Goal: Information Seeking & Learning: Learn about a topic

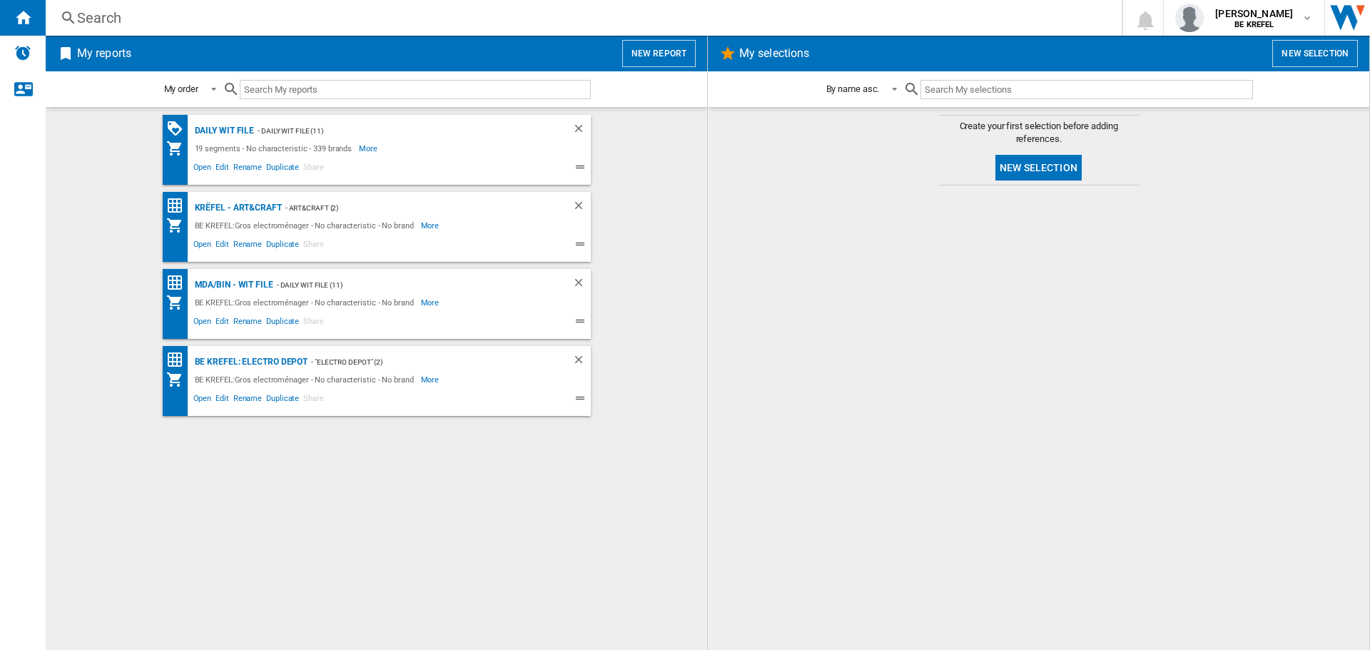
click at [417, 26] on div "Search" at bounding box center [580, 18] width 1007 height 20
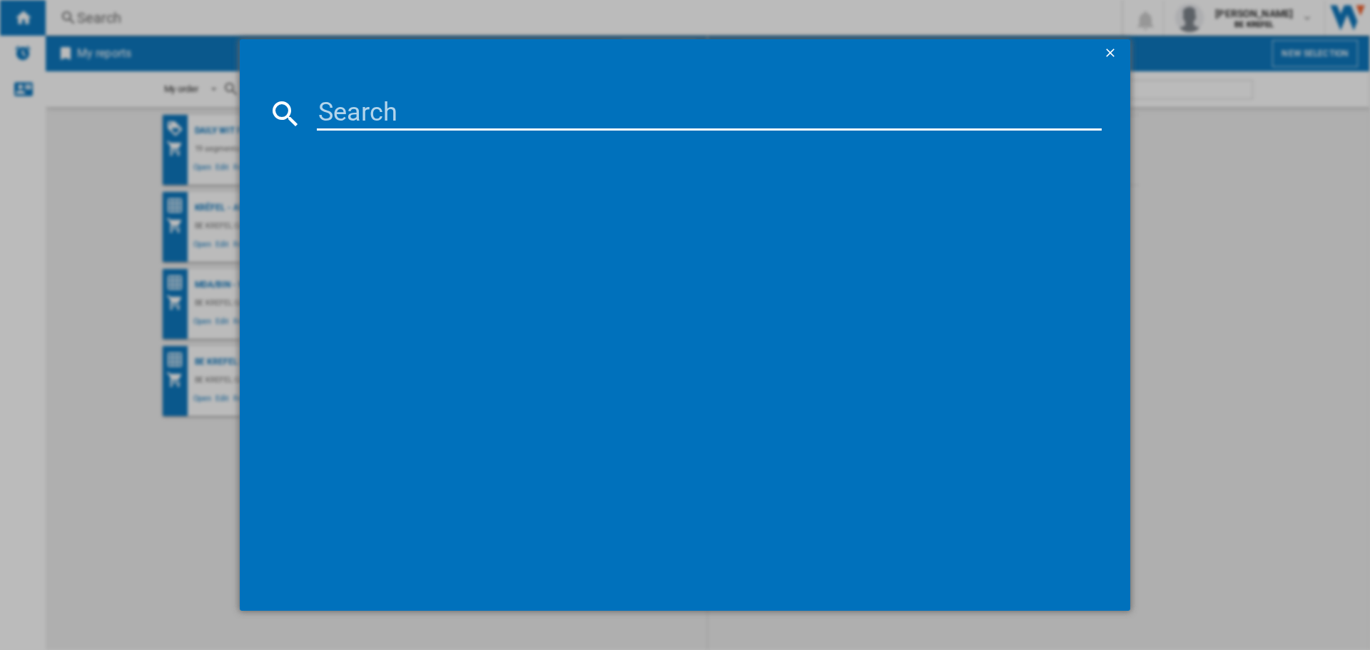
click at [417, 108] on input at bounding box center [709, 113] width 785 height 34
paste input "21009684"
type input "21009684"
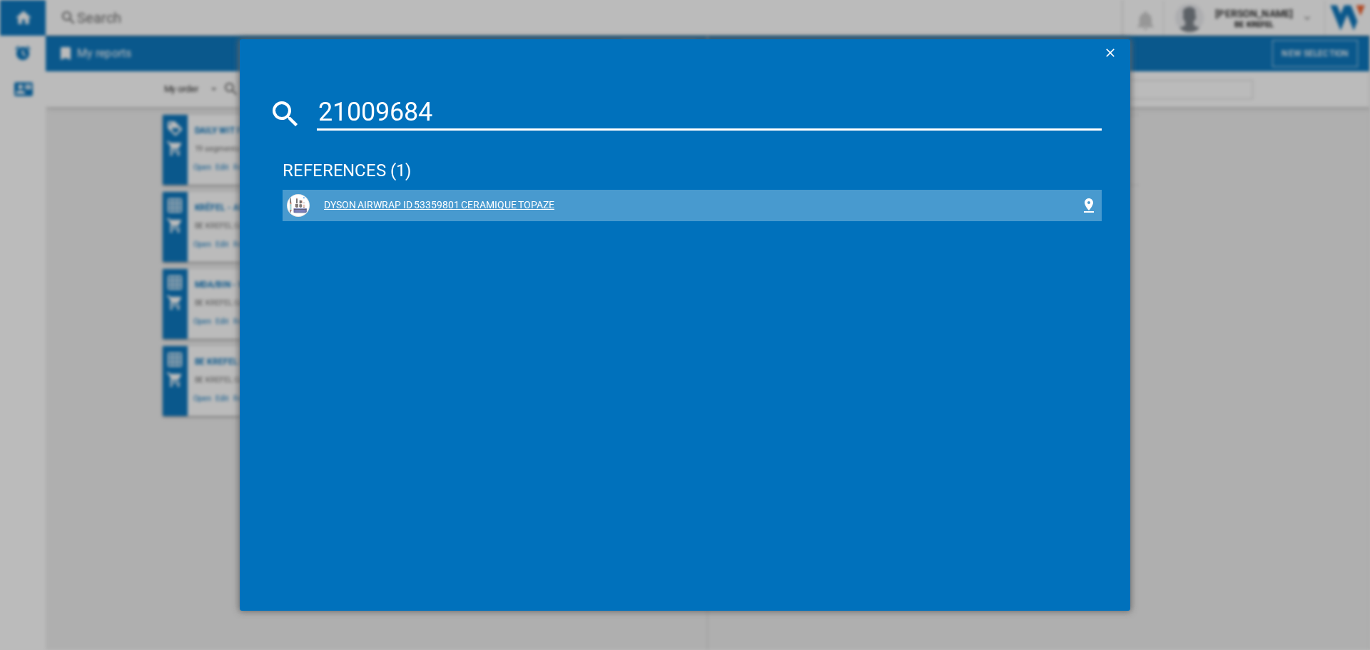
click at [407, 200] on div "DYSON AIRWRAP ID 53359801 CERAMIQUE TOPAZE" at bounding box center [695, 205] width 771 height 14
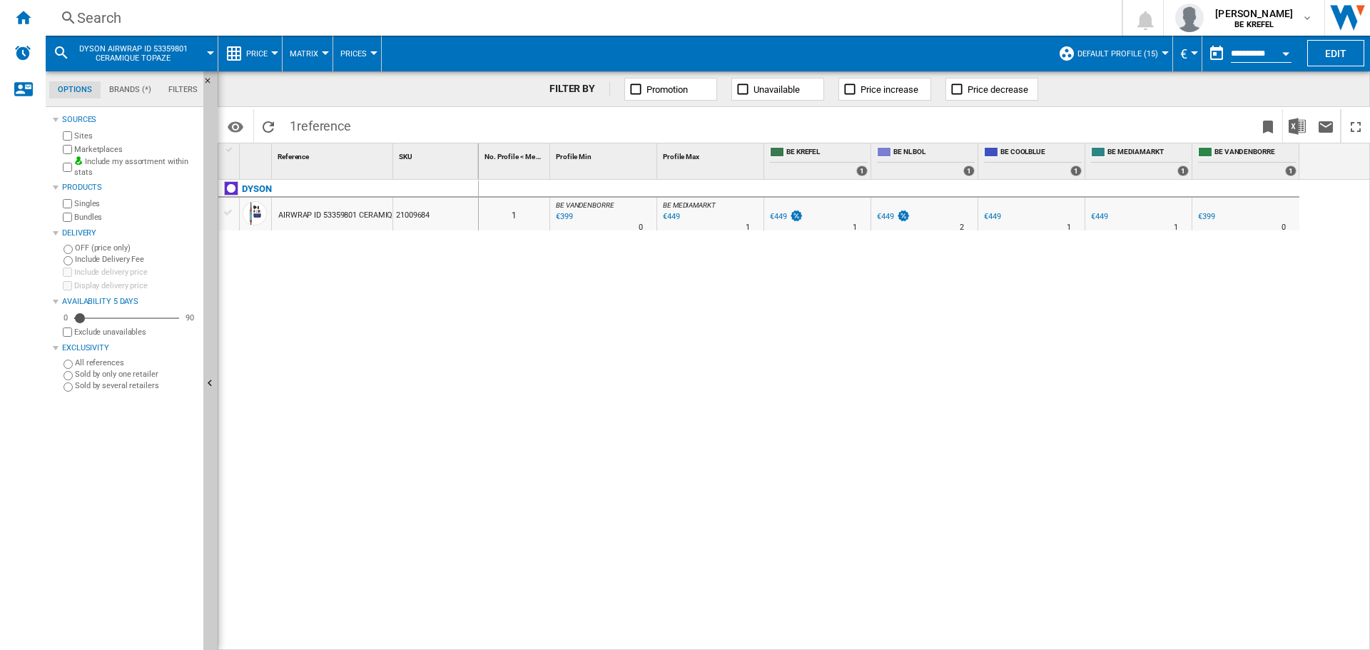
drag, startPoint x: 690, startPoint y: 238, endPoint x: 1296, endPoint y: 233, distance: 605.8
click at [1296, 233] on div "0 1 BE VANDENBORRE : BE FR VANDENBORRE -11.1 % €399 % N/A 0 BE VANDENBORRE : BE…" at bounding box center [925, 415] width 892 height 471
click at [1283, 46] on button "Open calendar" at bounding box center [1286, 52] width 26 height 26
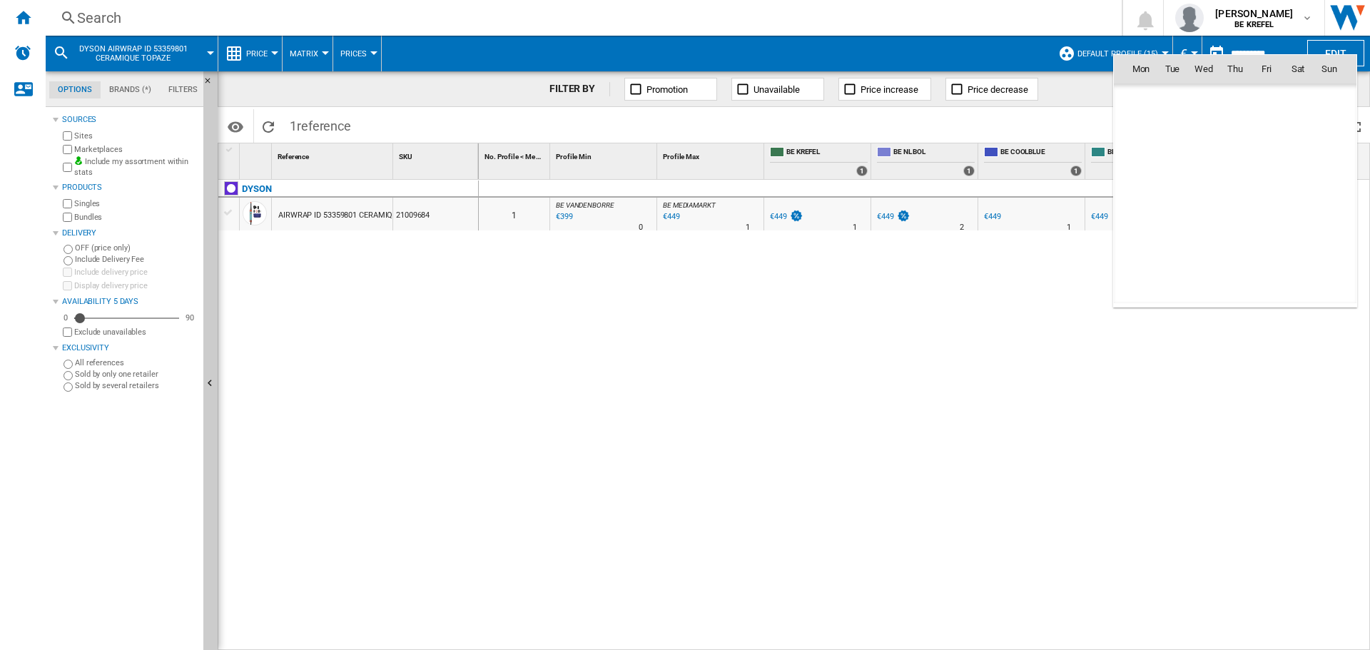
scroll to position [6807, 0]
click at [1145, 192] on span "15" at bounding box center [1141, 194] width 29 height 29
type input "**********"
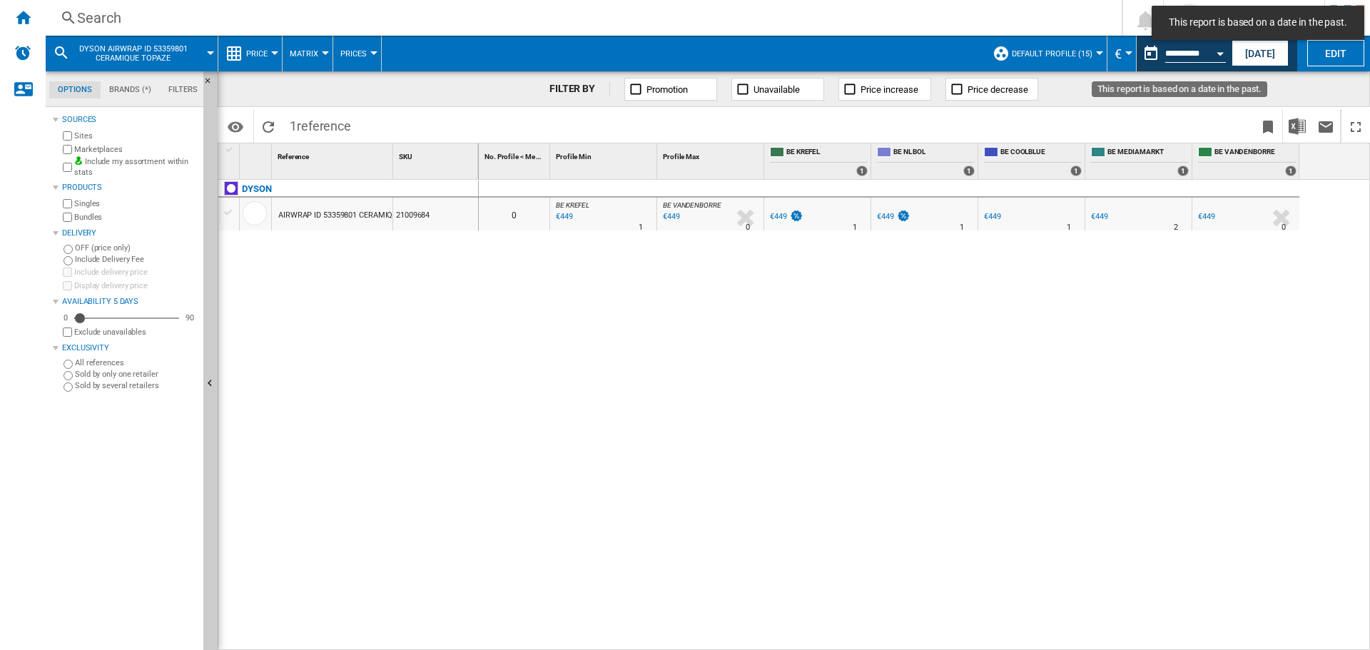
click at [1226, 62] on button "Open calendar" at bounding box center [1220, 52] width 26 height 26
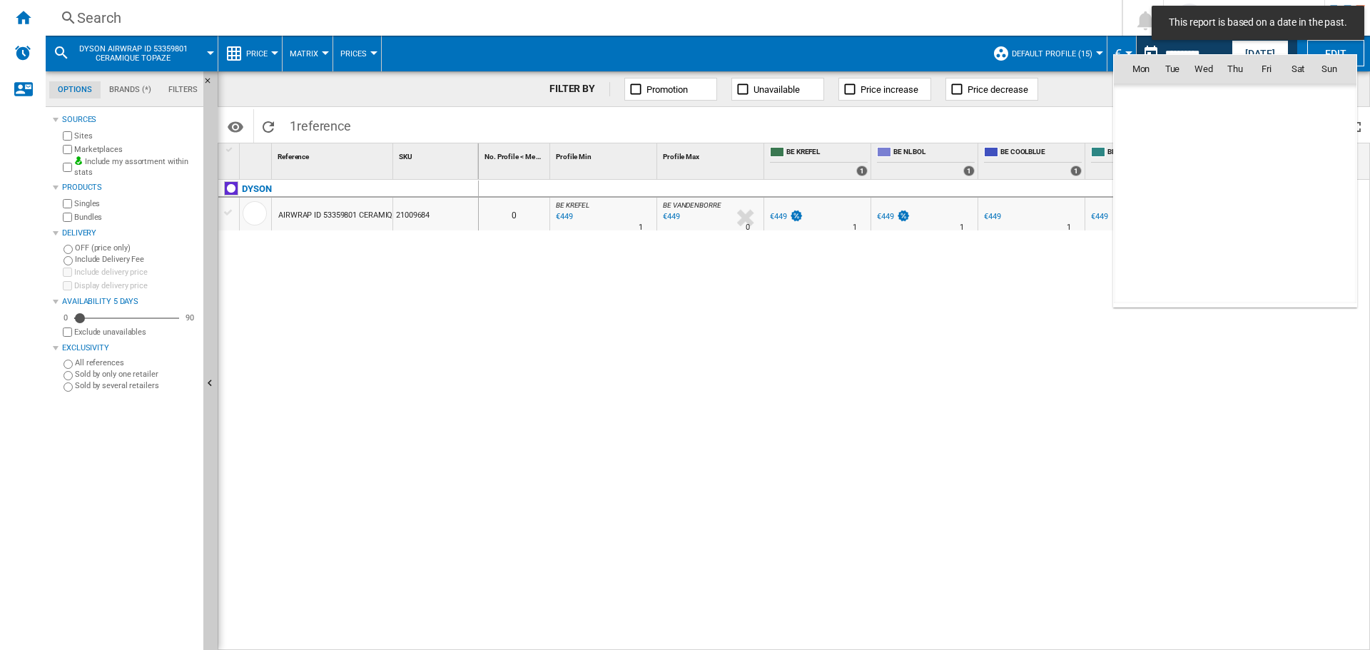
scroll to position [6807, 0]
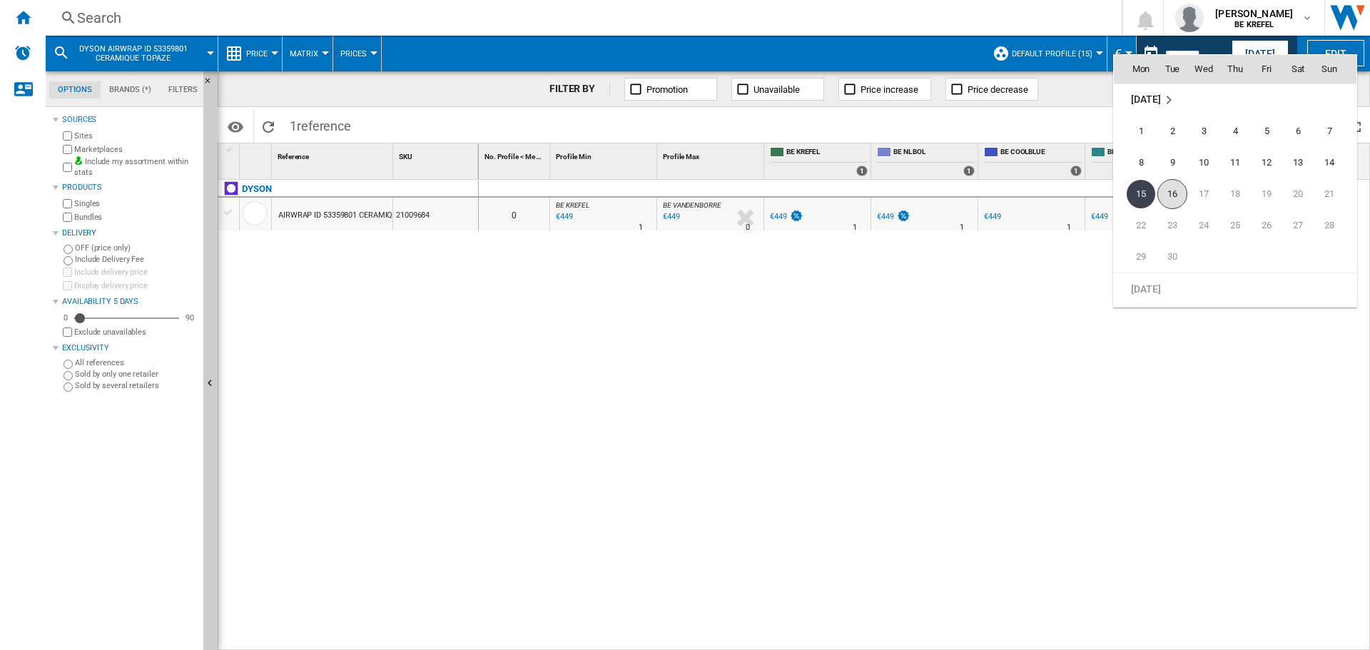
click at [1177, 197] on span "16" at bounding box center [1172, 194] width 30 height 30
type input "**********"
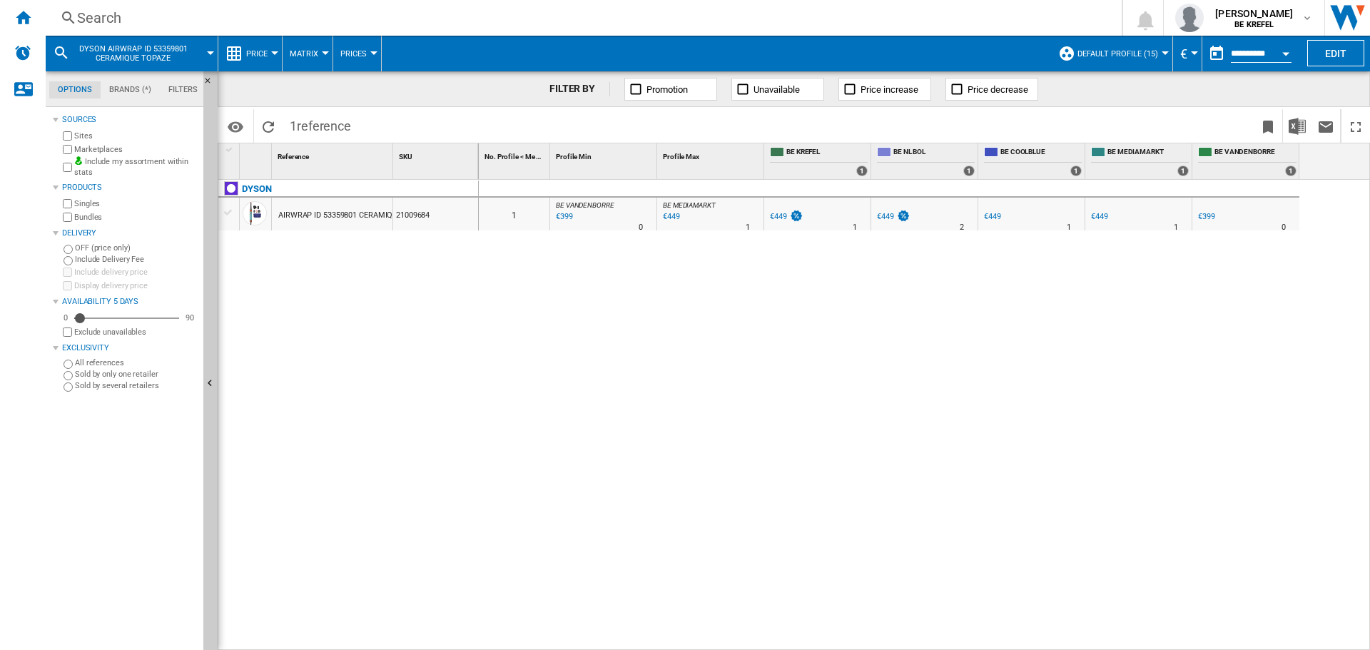
drag, startPoint x: 1000, startPoint y: 254, endPoint x: 1329, endPoint y: 178, distance: 338.2
click at [1329, 178] on div "No. Profile < Me 1 Profile Min 1 Profile Max 1 BE KREFEL 1 BE NL BOL 1 BE COOLB…" at bounding box center [924, 396] width 890 height 506
click at [1250, 49] on input "**********" at bounding box center [1261, 55] width 61 height 13
click at [1285, 48] on button "Open calendar" at bounding box center [1286, 52] width 26 height 26
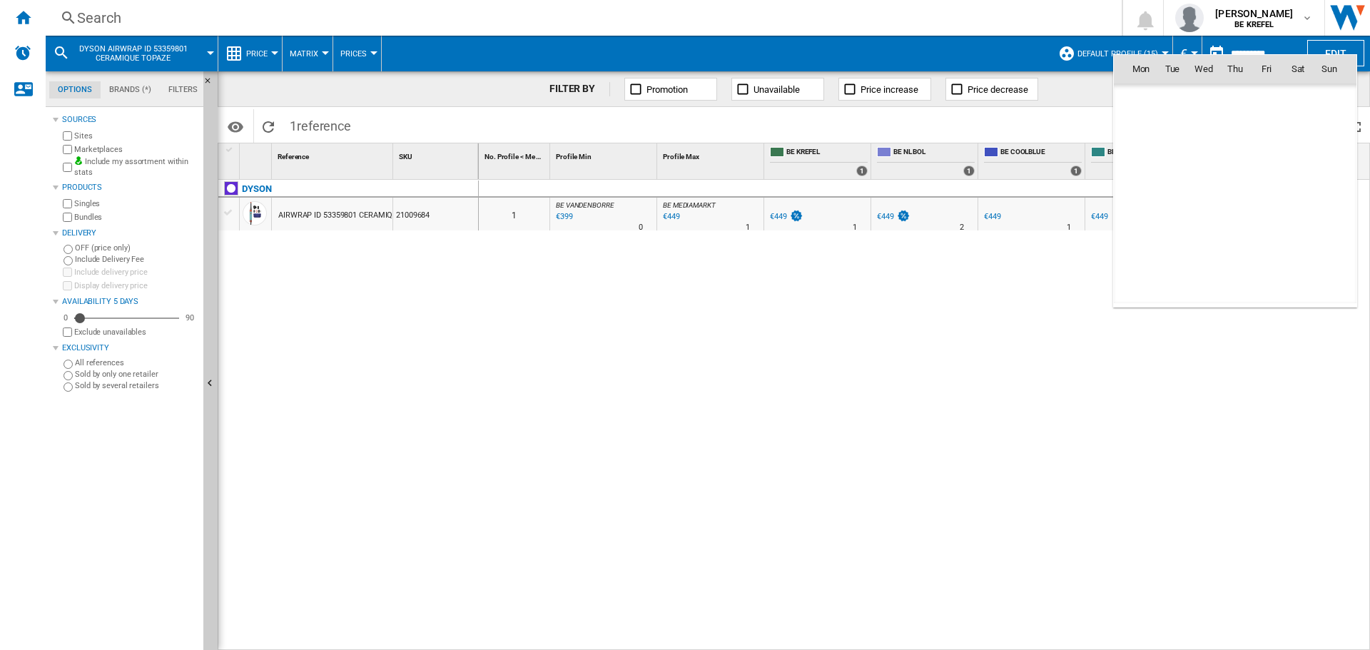
scroll to position [6807, 0]
click at [1152, 196] on span "15" at bounding box center [1141, 194] width 29 height 29
type input "**********"
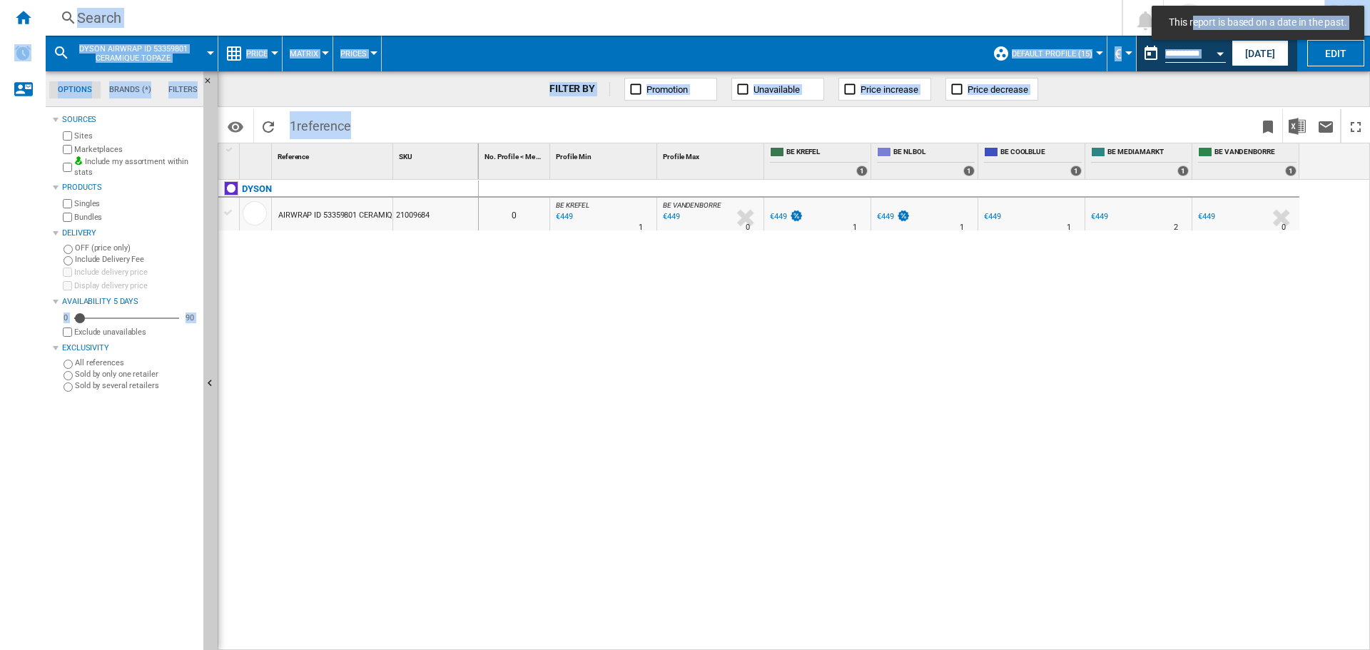
drag, startPoint x: 926, startPoint y: 321, endPoint x: 1489, endPoint y: 272, distance: 565.1
click at [1369, 272] on html "This report is based on a date in the past. In order to access Insight, please …" at bounding box center [685, 325] width 1370 height 650
click at [1065, 340] on div "0 0 BE KREFEL : 0.0 % €449 % N/A 1 BE KREFEL : BE VANDENBORRE : 0.0 % €449 % N/…" at bounding box center [925, 415] width 892 height 471
click at [799, 539] on div "0 0 BE KREFEL : 0.0 % €449 % N/A 1 BE KREFEL : BE VANDENBORRE : 0.0 % €449 % N/…" at bounding box center [925, 415] width 892 height 471
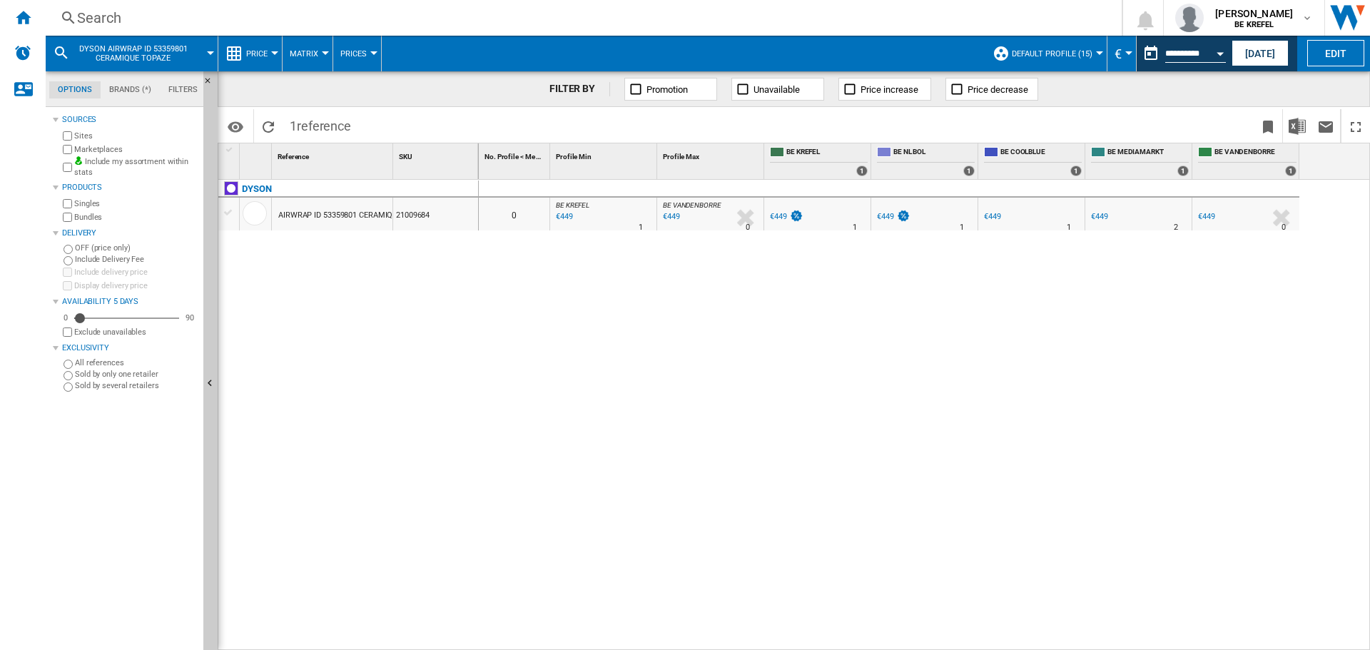
click at [118, 88] on md-tab-item "Brands (*)" at bounding box center [130, 89] width 59 height 17
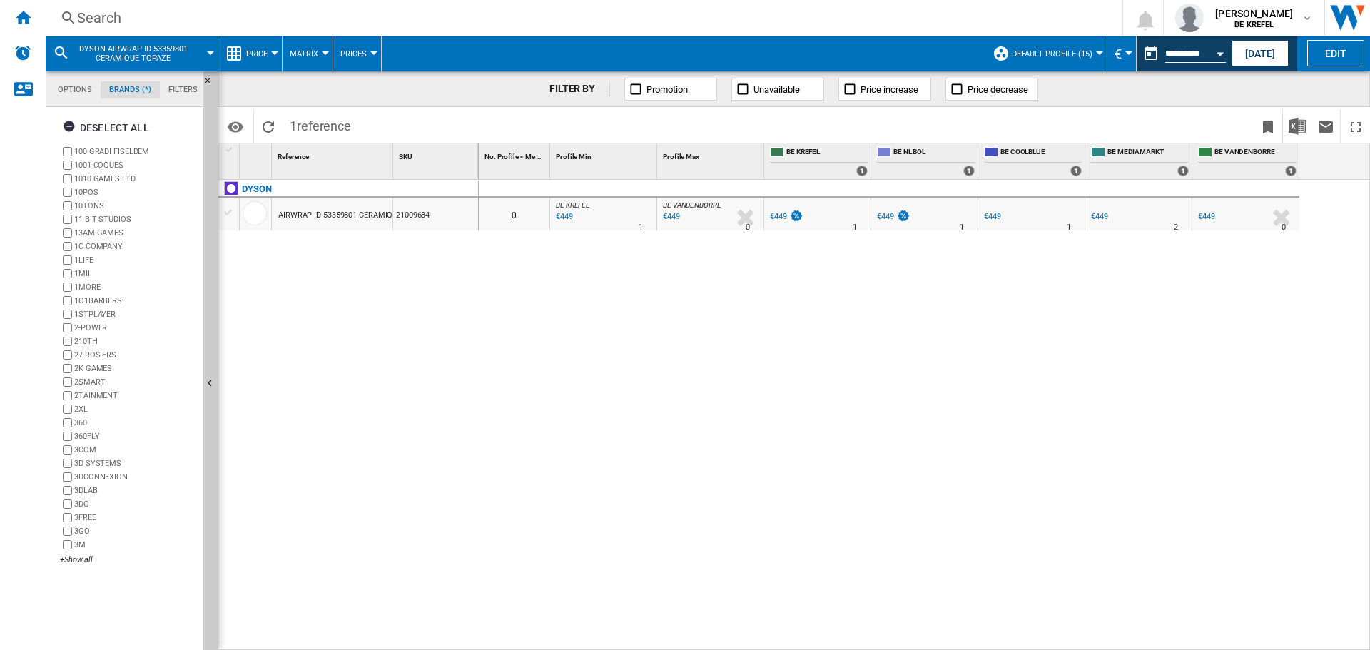
scroll to position [55, 0]
click at [51, 92] on md-tab-item "Options" at bounding box center [74, 89] width 51 height 17
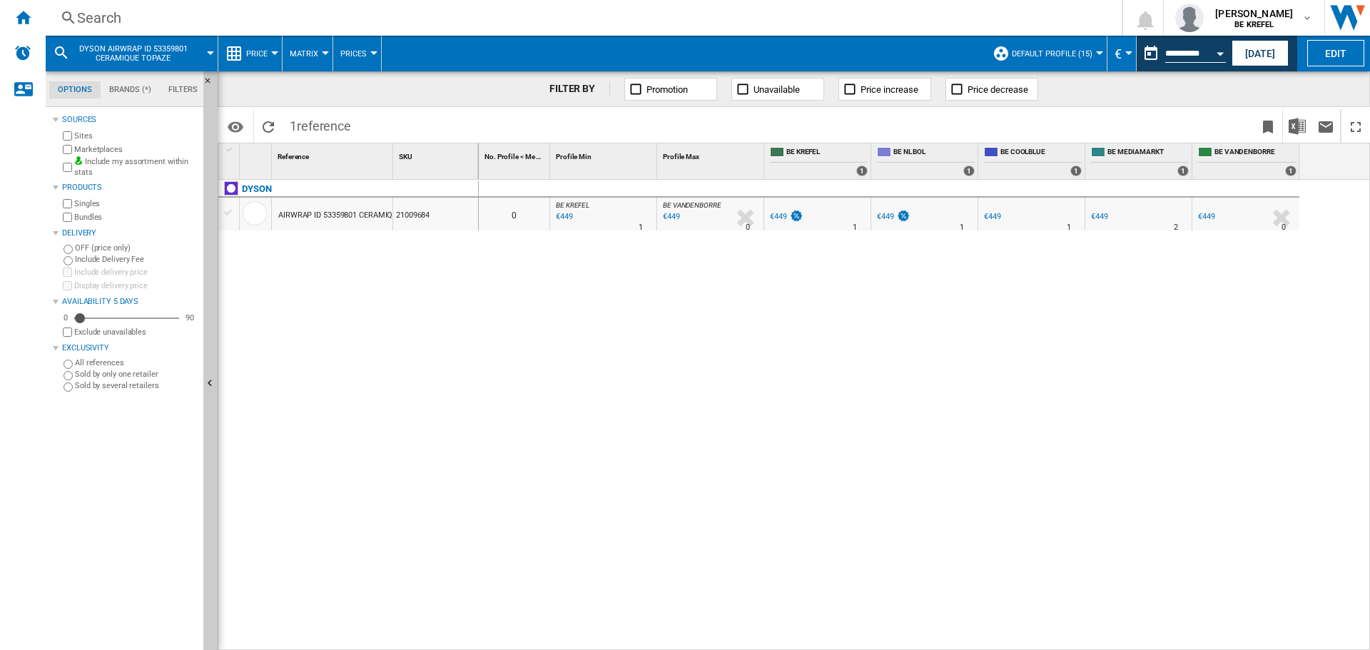
click at [264, 51] on span "Price" at bounding box center [256, 53] width 21 height 9
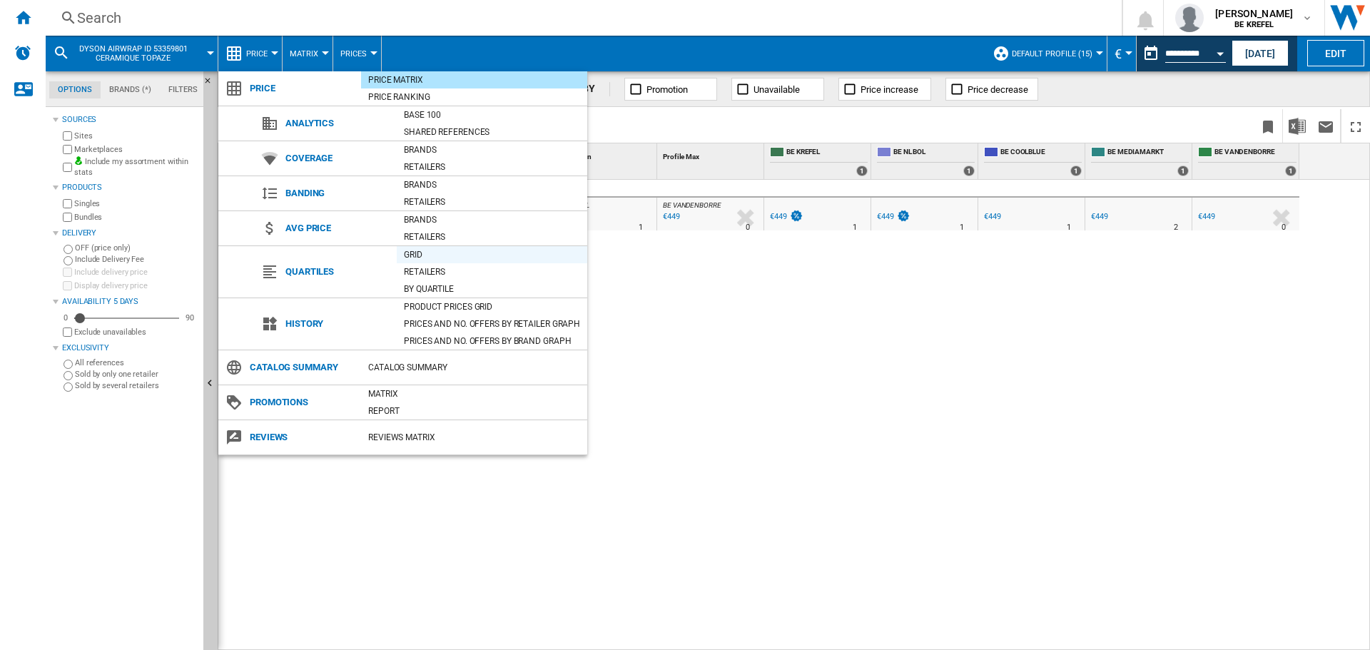
click at [422, 253] on div "Grid" at bounding box center [492, 255] width 191 height 14
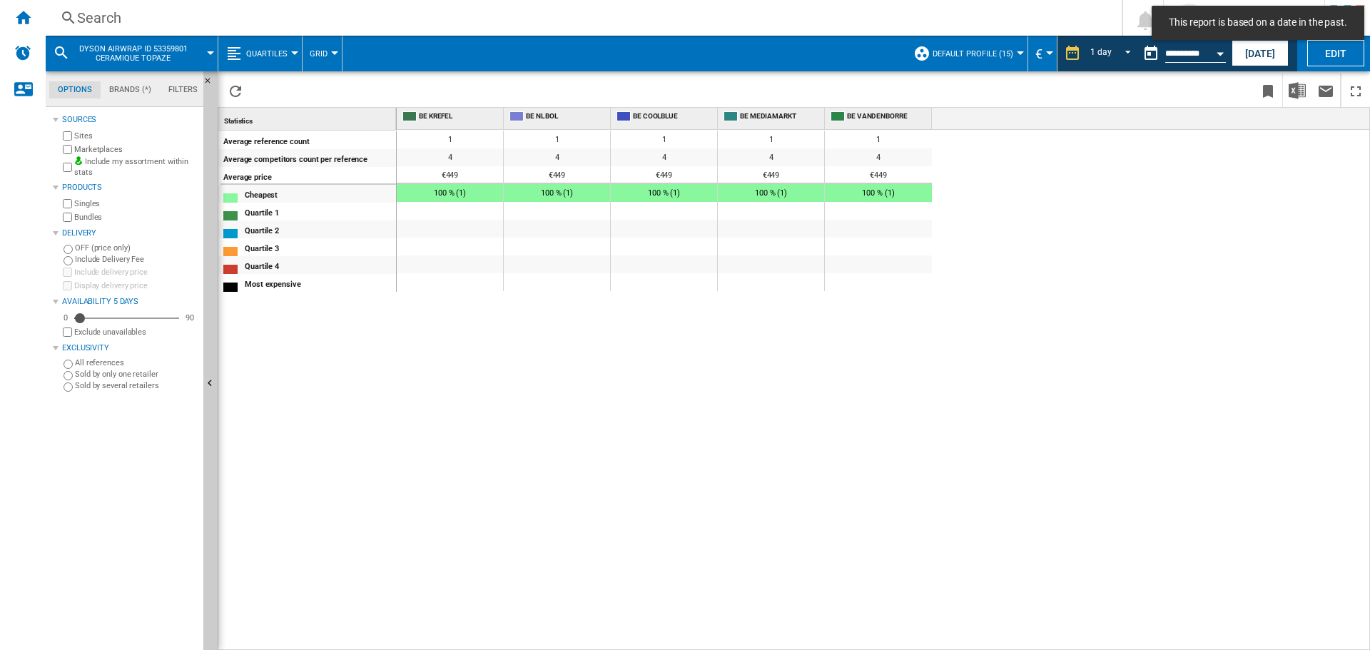
click at [261, 54] on span "Quartiles" at bounding box center [266, 53] width 41 height 9
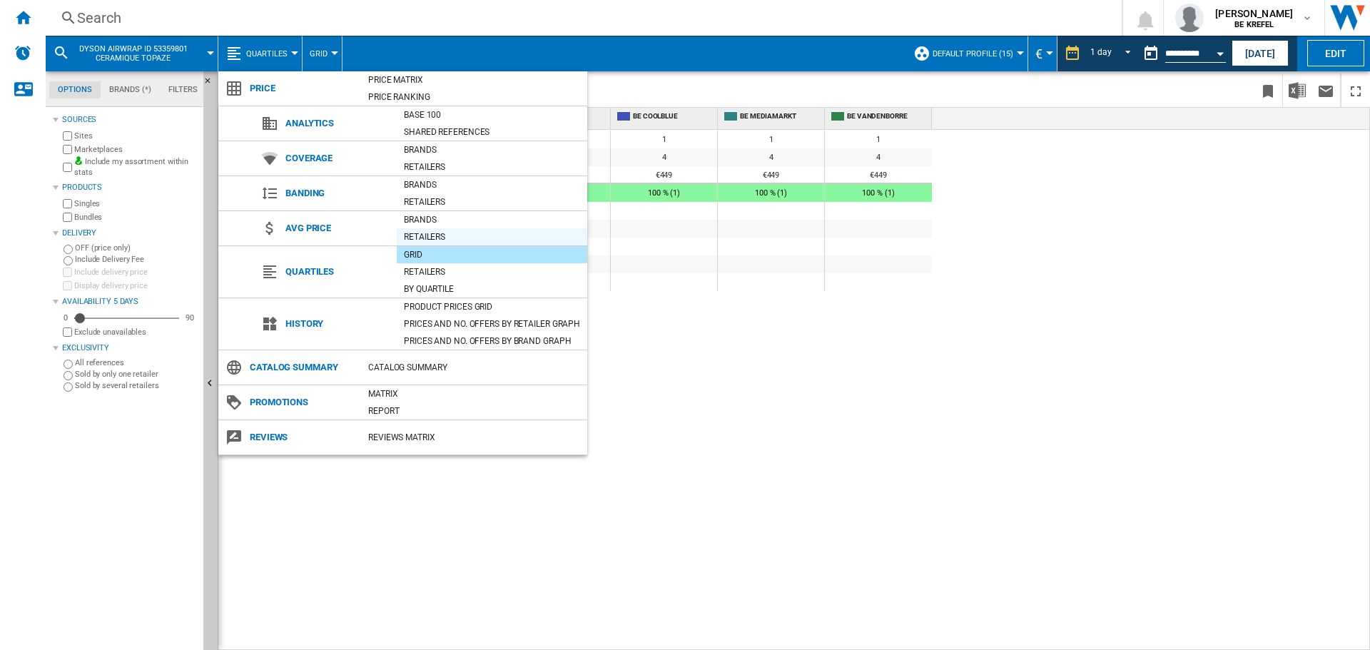
click at [434, 231] on div "Retailers" at bounding box center [492, 237] width 191 height 14
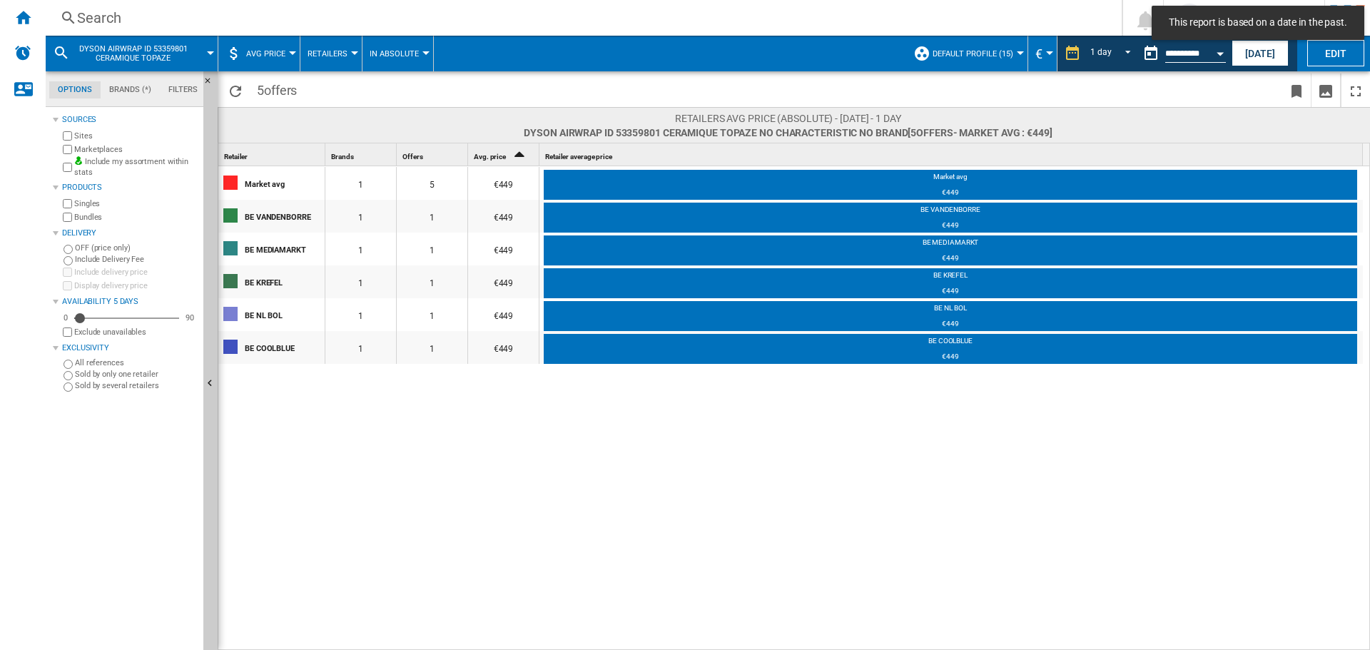
click at [278, 54] on span "AVG Price" at bounding box center [265, 53] width 39 height 9
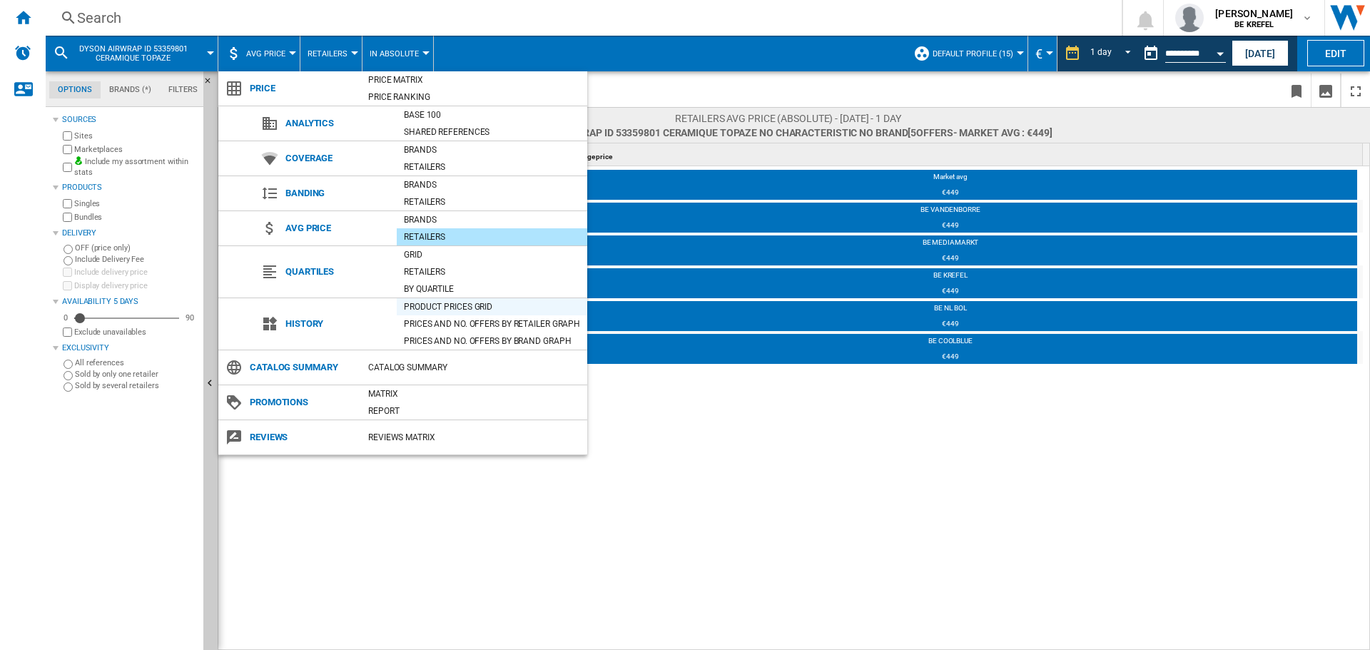
click at [445, 305] on div "Product prices grid" at bounding box center [492, 307] width 191 height 14
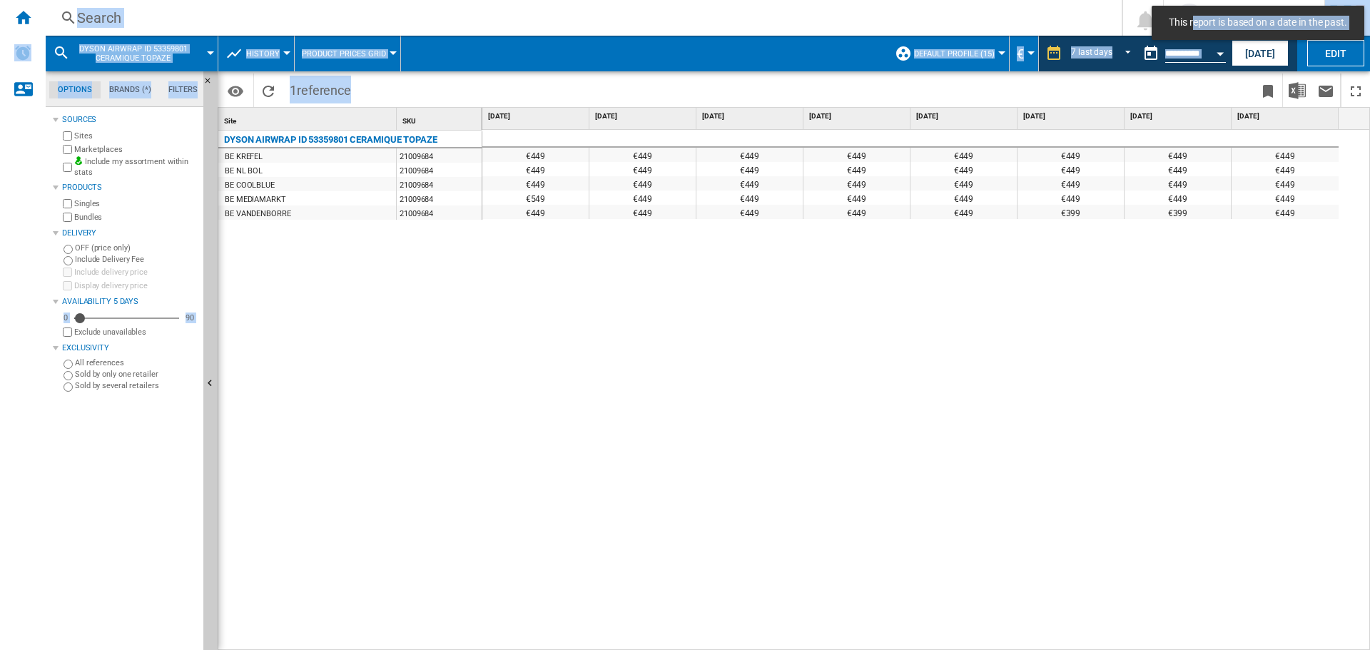
drag, startPoint x: 1055, startPoint y: 335, endPoint x: 1323, endPoint y: 372, distance: 270.7
click at [1369, 377] on html "This report is based on a date in the past. In order to access Insight, please …" at bounding box center [685, 325] width 1370 height 650
click at [1261, 353] on div "€449 €449 €449 €449 €449 €449 €449 €449 €449 €449 €449 €449 €449 €449 €449 €449…" at bounding box center [926, 390] width 888 height 521
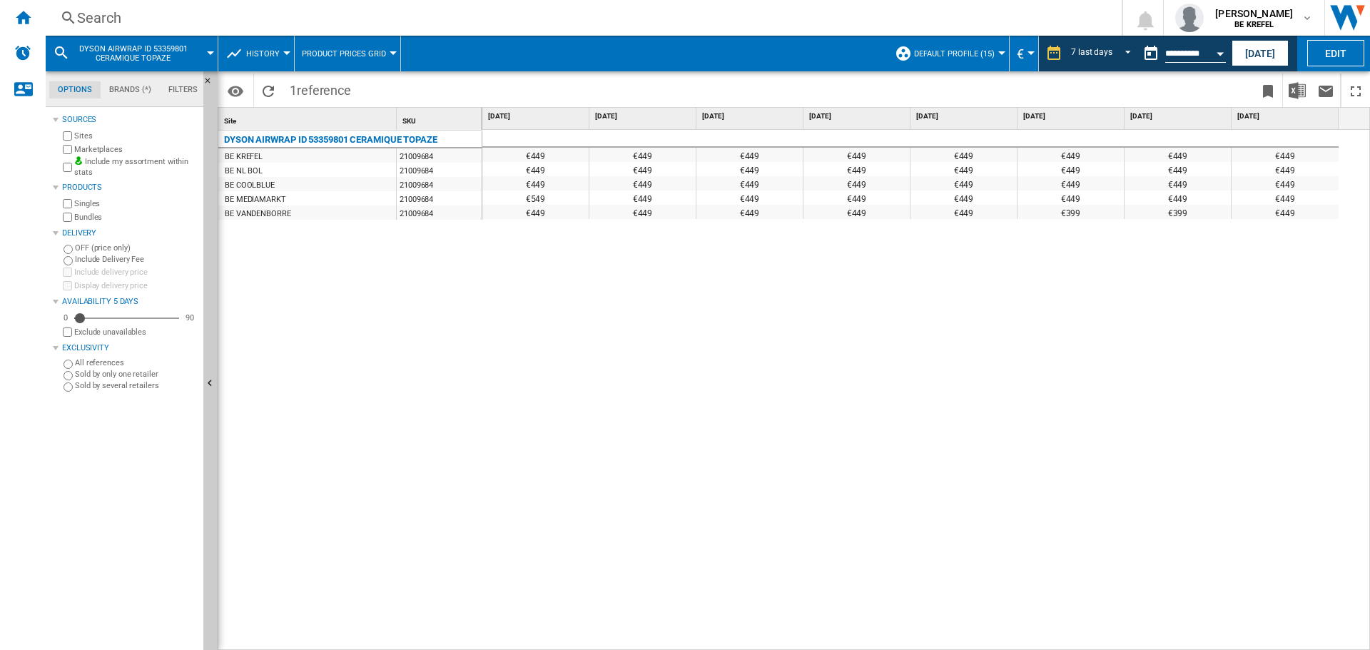
drag, startPoint x: 1264, startPoint y: 153, endPoint x: 1309, endPoint y: 231, distance: 89.8
click at [1309, 231] on div "€449 €449 €449 €449 €449 €449 €449 €449 €449 €449 €449 €449 €449 €449 €449 €449…" at bounding box center [926, 390] width 888 height 521
click at [1103, 42] on div "7 last days 1 day 7 last days 14 last days 21 last days 28 last days 31 last da…" at bounding box center [1088, 54] width 98 height 36
click at [1124, 54] on span "REPORTS.WIZARD.STEPS.REPORT.STEPS.REPORT_OPTIONS.PERIOD: 7 last days" at bounding box center [1123, 52] width 17 height 13
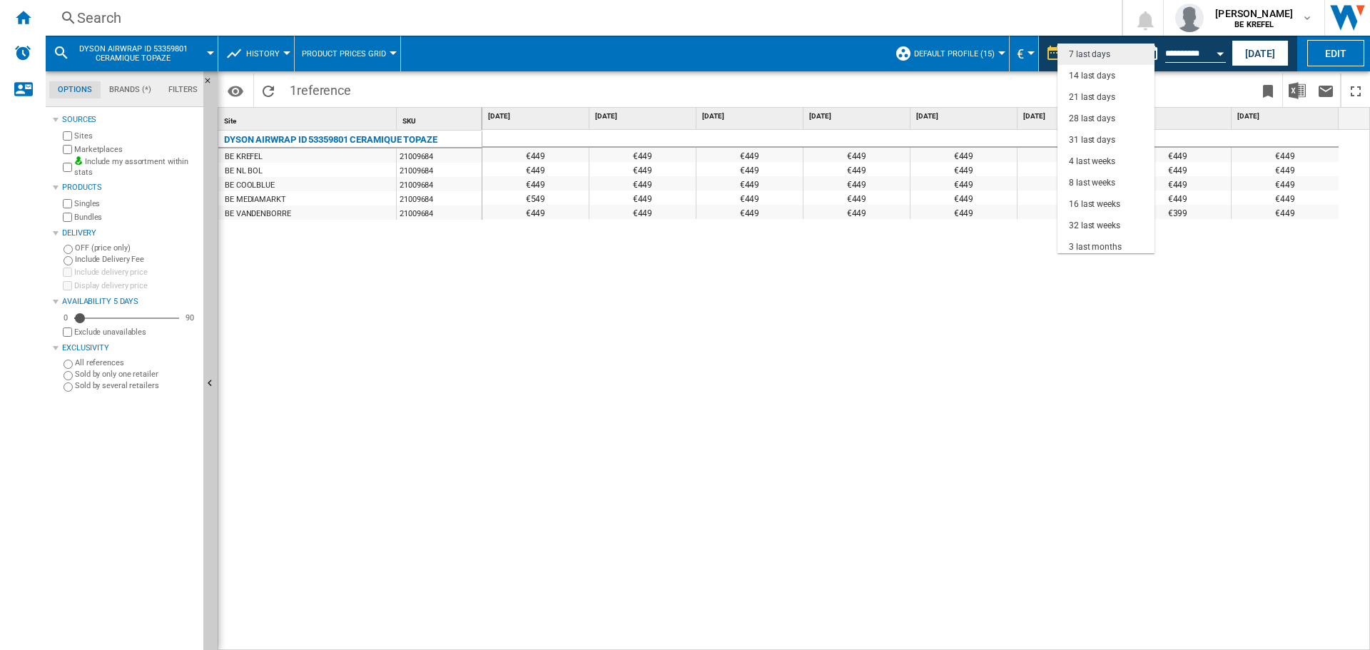
click at [1100, 51] on div "7 last days" at bounding box center [1089, 55] width 41 height 12
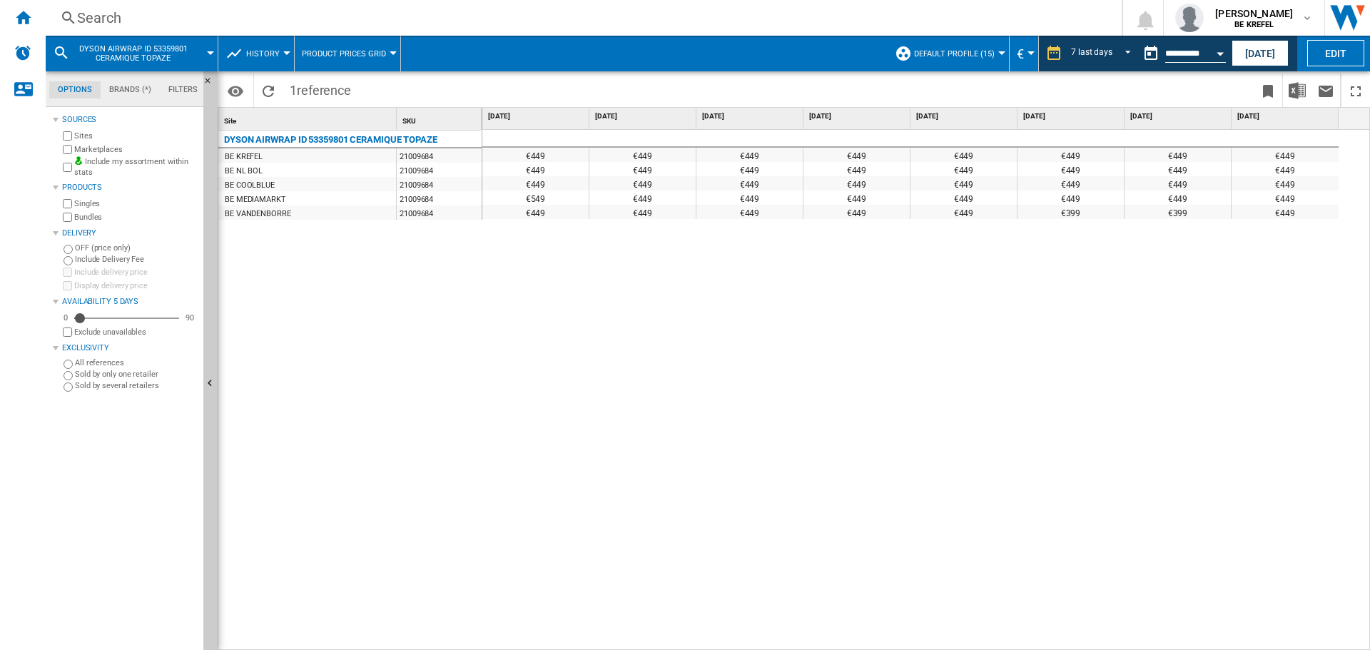
drag, startPoint x: 820, startPoint y: 622, endPoint x: 761, endPoint y: 572, distance: 77.5
click at [761, 572] on div "€449 €449 €449 €449 €449 €449 €449 €449 €449 €449 €449 €449 €449 €449 €449 €449…" at bounding box center [926, 390] width 888 height 521
